Goal: Task Accomplishment & Management: Manage account settings

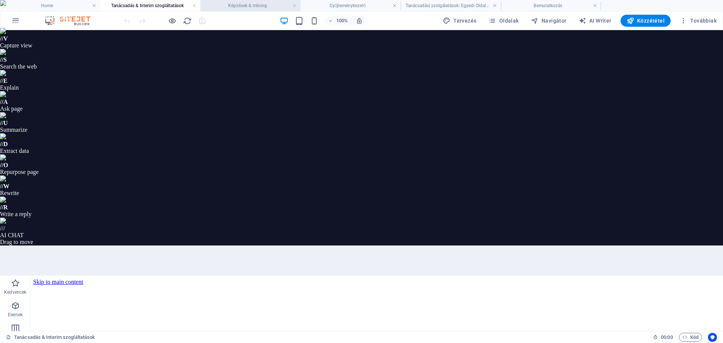
click at [269, 4] on h4 "Képzések & tréning" at bounding box center [250, 6] width 100 height 8
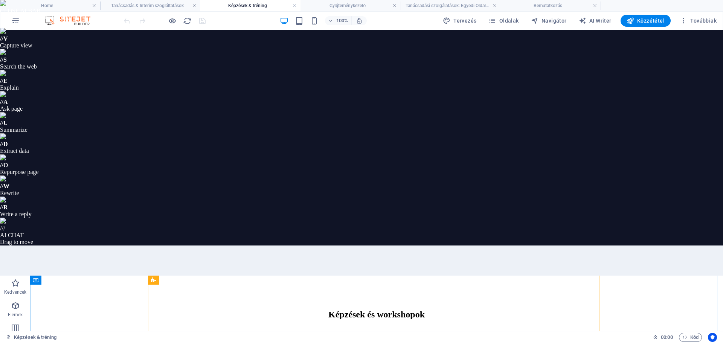
scroll to position [603, 0]
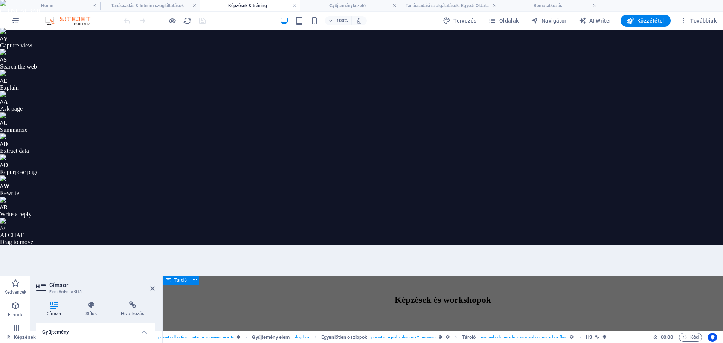
select select "name"
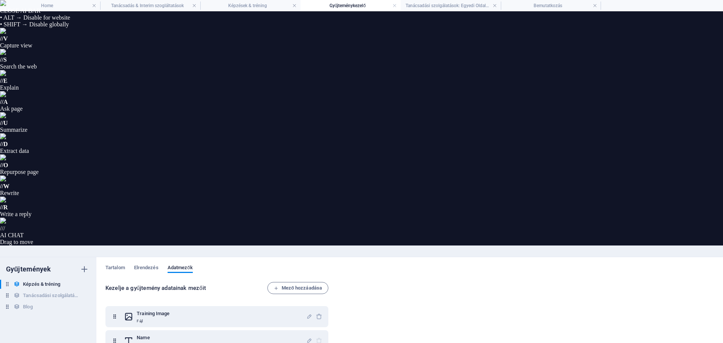
scroll to position [0, 0]
click at [122, 263] on span "Tartalom" at bounding box center [115, 268] width 20 height 11
select select "updatedAt_DESC"
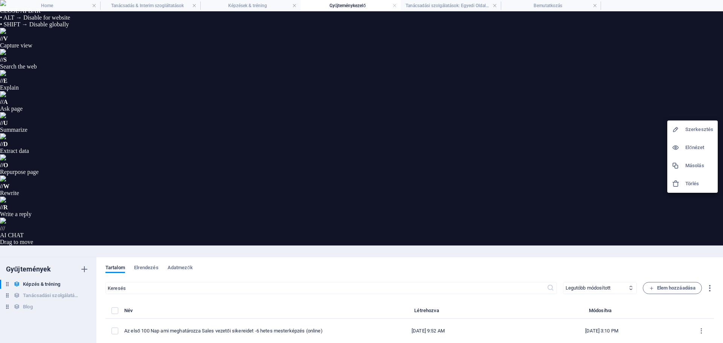
click at [703, 128] on h6 "Szerkesztés" at bounding box center [700, 129] width 28 height 9
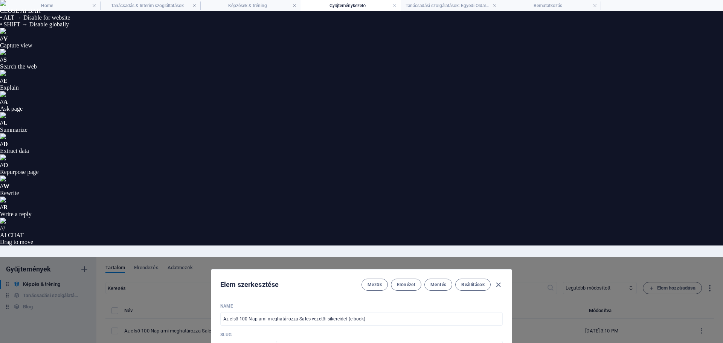
scroll to position [188, 0]
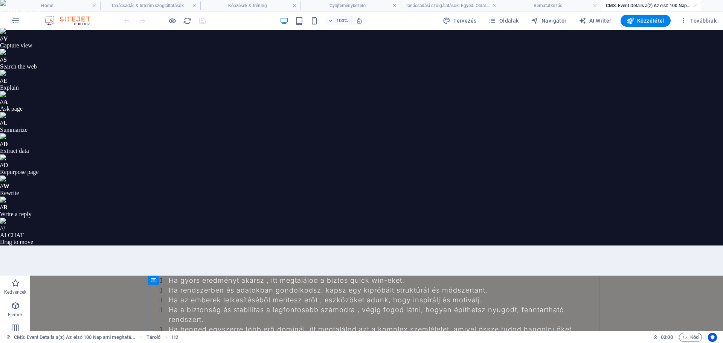
scroll to position [387, 0]
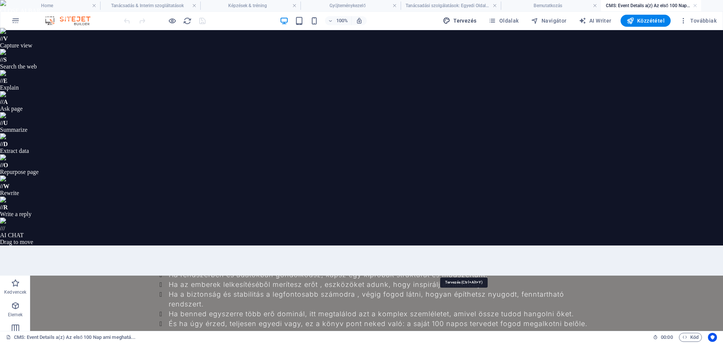
click at [475, 21] on span "Tervezés" at bounding box center [460, 21] width 34 height 8
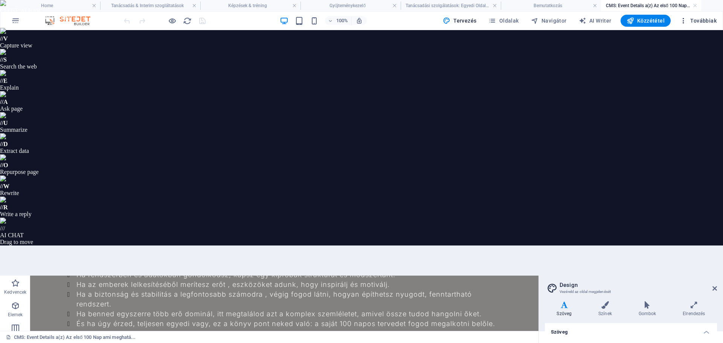
click at [696, 19] on span "Továbbiak" at bounding box center [698, 21] width 37 height 8
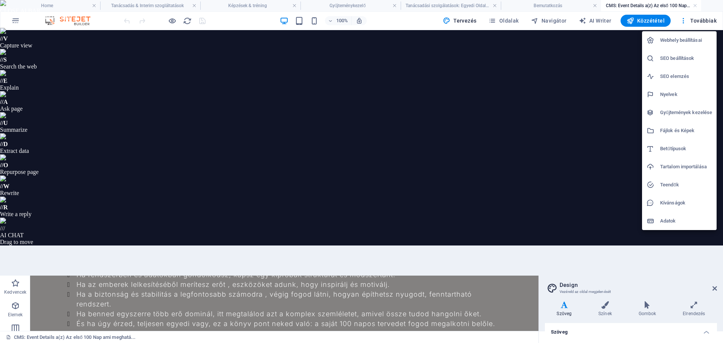
click at [683, 166] on h6 "Tartalom importálása" at bounding box center [686, 166] width 52 height 9
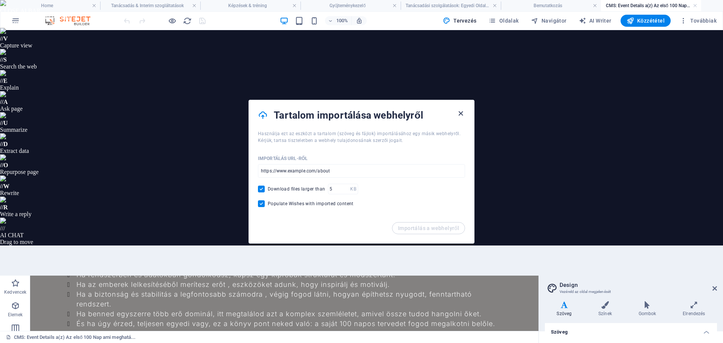
click at [460, 113] on icon "button" at bounding box center [461, 113] width 9 height 9
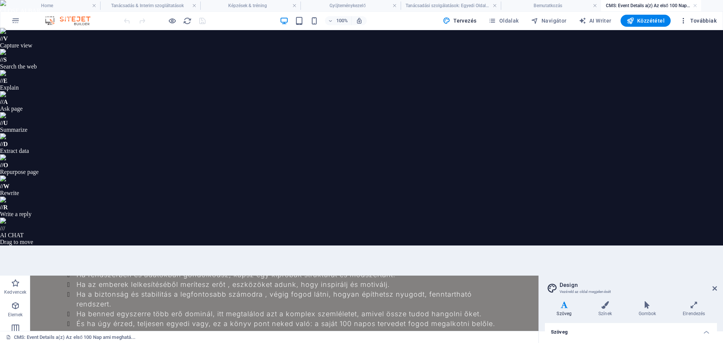
click at [685, 21] on icon "button" at bounding box center [684, 21] width 8 height 8
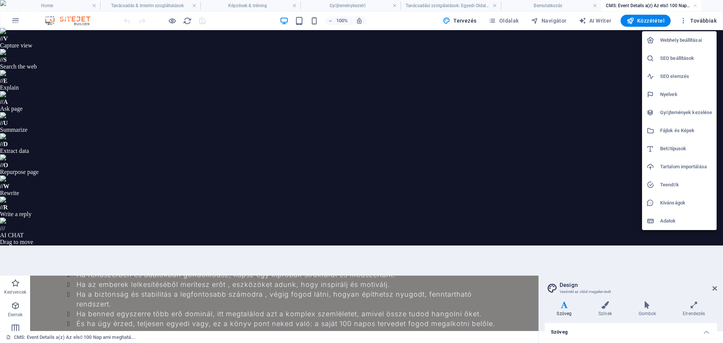
click at [508, 159] on div at bounding box center [361, 171] width 723 height 343
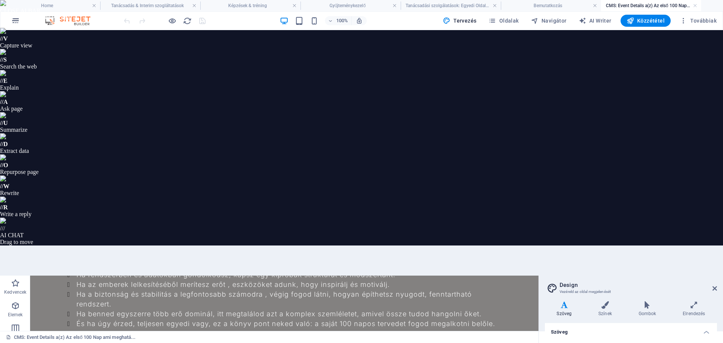
click at [12, 23] on icon "button" at bounding box center [15, 20] width 9 height 9
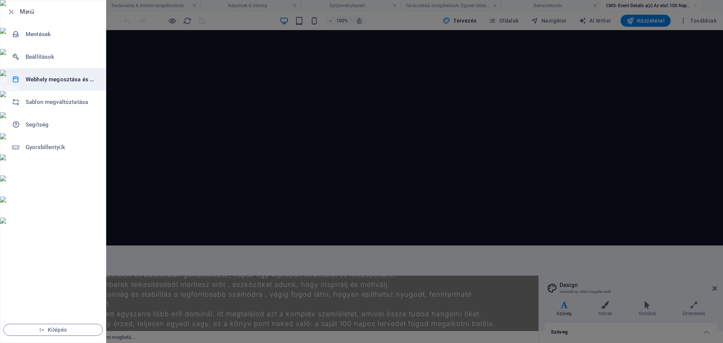
click at [46, 84] on h6 "Webhely megosztása és másolása" at bounding box center [61, 79] width 70 height 9
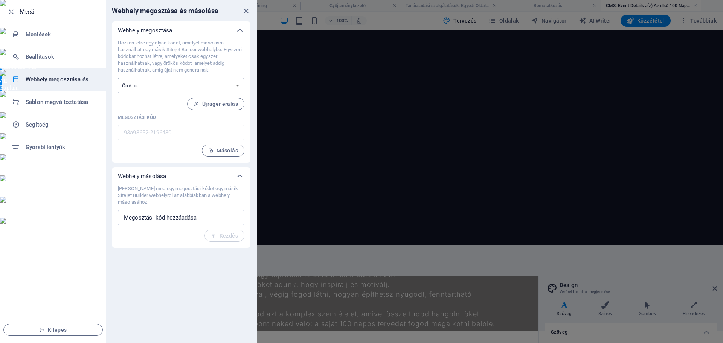
click at [240, 87] on select "Egyszeri Örökös" at bounding box center [181, 85] width 127 height 15
click at [241, 178] on icon at bounding box center [239, 176] width 9 height 9
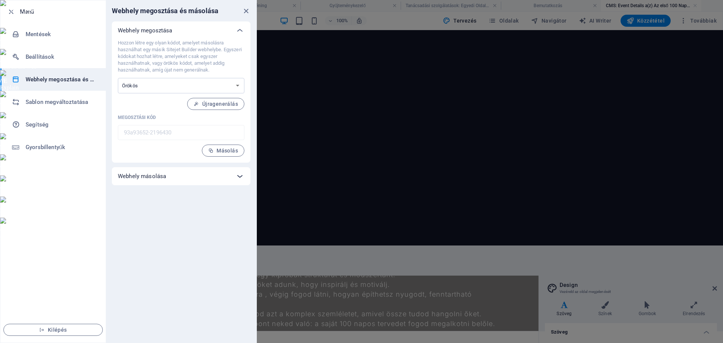
click at [241, 178] on icon at bounding box center [239, 176] width 9 height 9
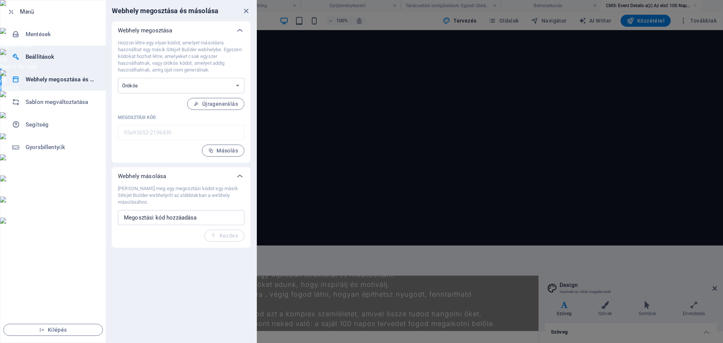
click at [45, 58] on h6 "Beállítások" at bounding box center [61, 56] width 70 height 9
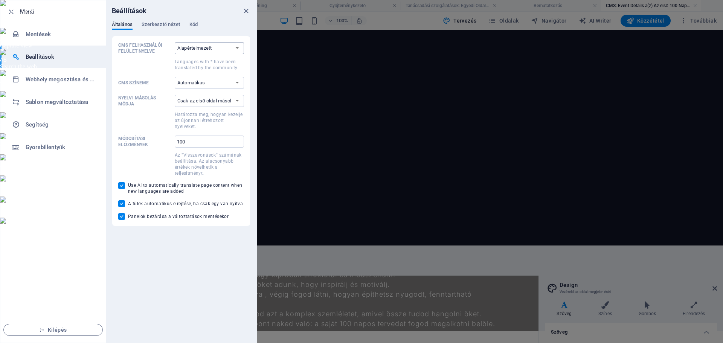
click at [192, 52] on select "Alapértelmezett Deutsch English Español Suomi* Français Magyar Italiano Nederla…" at bounding box center [209, 48] width 69 height 12
select select "hu"
click at [175, 42] on select "Alapértelmezett Deutsch English Español Suomi* Français Magyar Italiano Nederla…" at bounding box center [209, 48] width 69 height 12
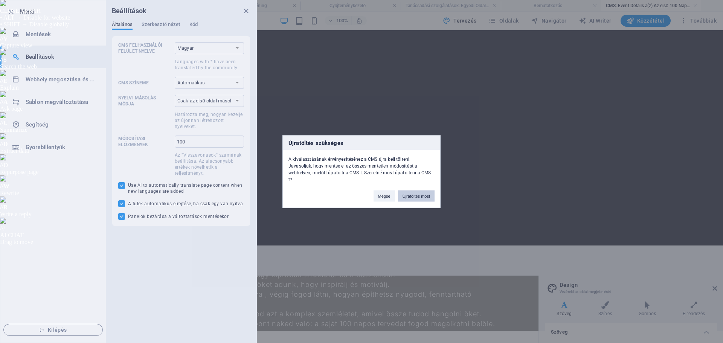
click at [413, 193] on button "Újratöltés most" at bounding box center [416, 195] width 37 height 11
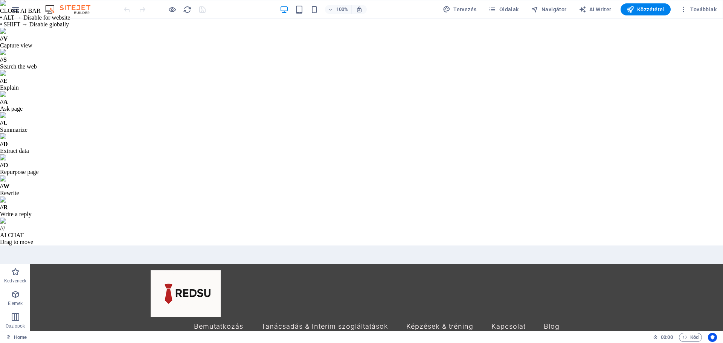
scroll to position [1432, 0]
